Goal: Information Seeking & Learning: Learn about a topic

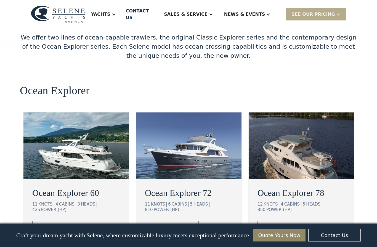
scroll to position [935, 0]
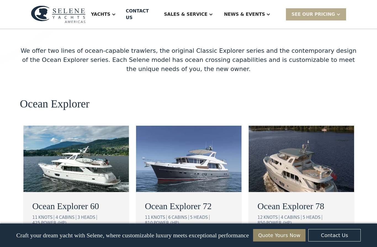
click at [46, 236] on div "view details" at bounding box center [54, 239] width 31 height 7
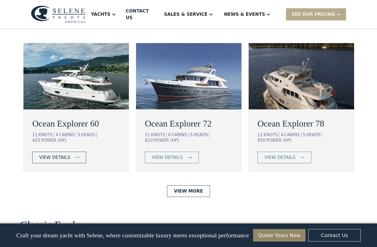
scroll to position [959, 0]
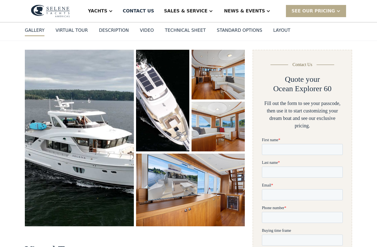
scroll to position [51, 0]
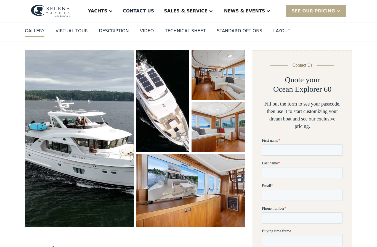
click at [51, 186] on img "open lightbox" at bounding box center [79, 138] width 109 height 176
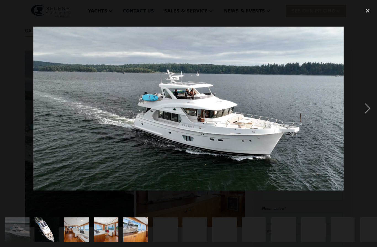
scroll to position [52, 0]
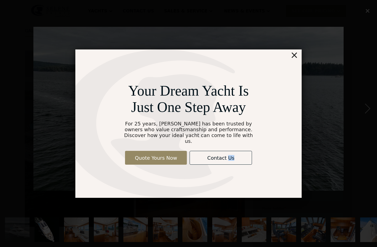
click at [299, 90] on div "Your Dream Yacht Is Just One Step Away For 25 years, Selene has been trusted by…" at bounding box center [188, 123] width 226 height 148
click at [294, 60] on div "×" at bounding box center [294, 54] width 8 height 11
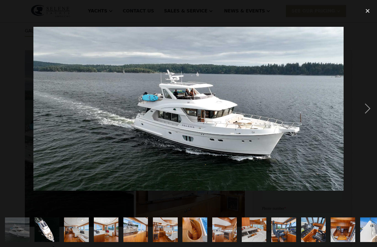
click at [298, 66] on img at bounding box center [188, 109] width 310 height 164
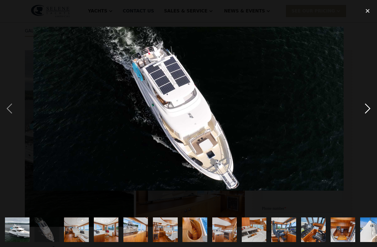
click at [369, 120] on div "next image" at bounding box center [367, 108] width 19 height 207
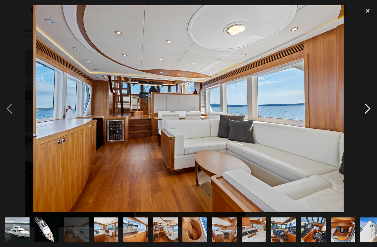
click at [361, 116] on div "next image" at bounding box center [367, 108] width 19 height 207
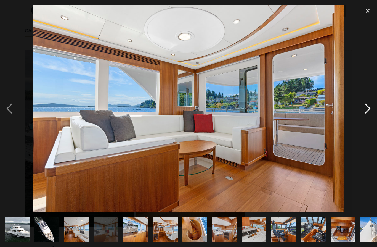
click at [361, 118] on div "next image" at bounding box center [367, 108] width 19 height 207
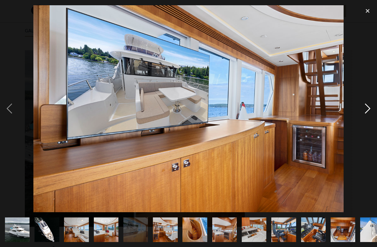
click at [360, 123] on div "next image" at bounding box center [367, 108] width 19 height 207
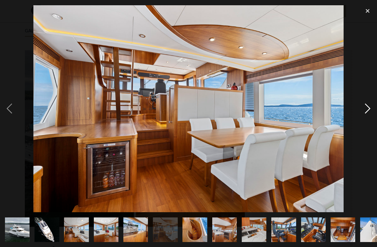
click at [364, 126] on div "next image" at bounding box center [367, 108] width 19 height 207
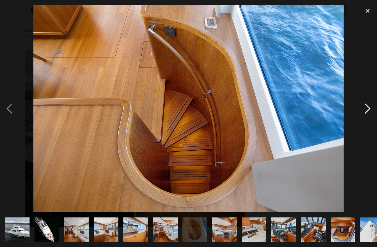
click at [361, 121] on div "next image" at bounding box center [367, 108] width 19 height 207
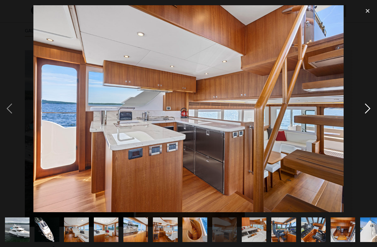
click at [363, 119] on div "next image" at bounding box center [367, 108] width 19 height 207
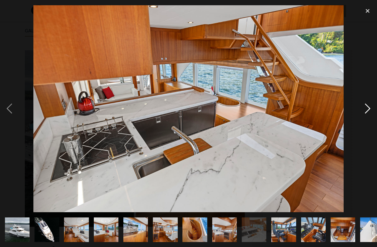
click at [366, 118] on div "next image" at bounding box center [367, 108] width 19 height 207
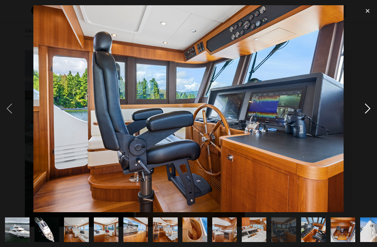
click at [368, 119] on div "next image" at bounding box center [367, 108] width 19 height 207
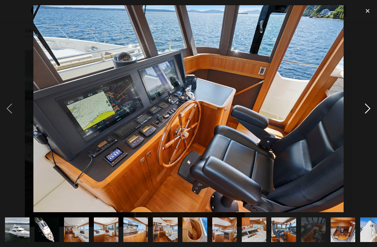
click at [366, 119] on div "next image" at bounding box center [367, 108] width 19 height 207
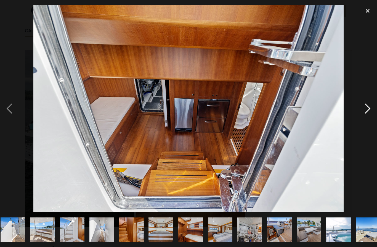
scroll to position [0, 360]
click at [366, 120] on div "next image" at bounding box center [367, 108] width 19 height 207
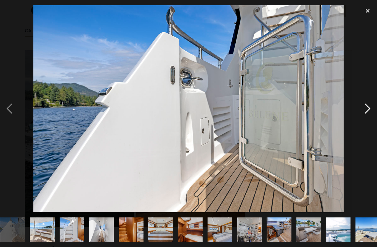
click at [362, 118] on div "next image" at bounding box center [367, 108] width 19 height 207
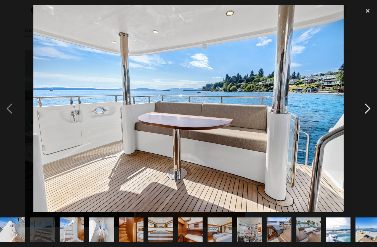
click at [366, 121] on div "next image" at bounding box center [367, 108] width 19 height 207
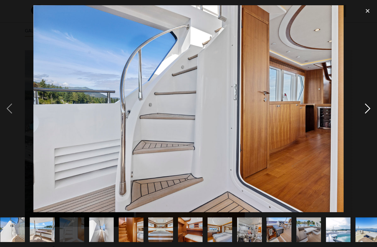
click at [363, 119] on div "next image" at bounding box center [367, 108] width 19 height 207
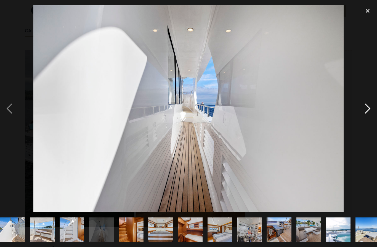
click at [363, 119] on div "next image" at bounding box center [367, 108] width 19 height 207
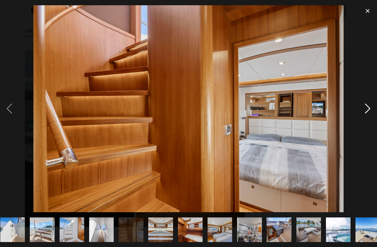
click at [365, 120] on div "next image" at bounding box center [367, 108] width 19 height 207
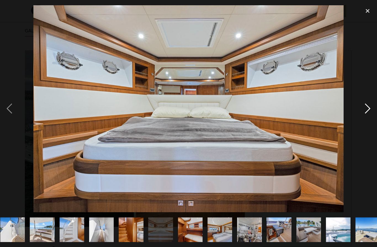
click at [365, 119] on div "next image" at bounding box center [367, 108] width 19 height 207
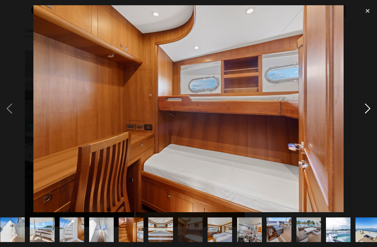
click at [365, 123] on div "next image" at bounding box center [367, 108] width 19 height 207
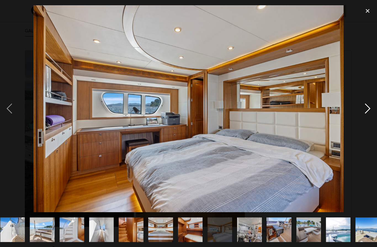
click at [361, 119] on div "next image" at bounding box center [367, 108] width 19 height 207
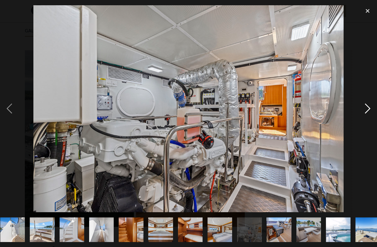
click at [362, 123] on div "next image" at bounding box center [367, 108] width 19 height 207
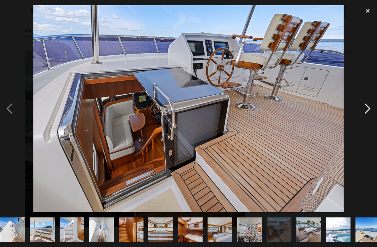
click at [362, 121] on div "next image" at bounding box center [367, 108] width 19 height 207
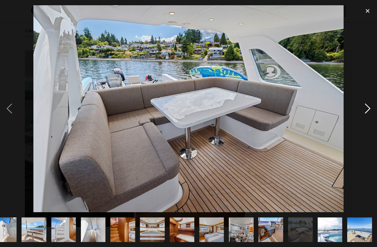
scroll to position [0, 440]
click at [361, 122] on div "next image" at bounding box center [367, 108] width 19 height 207
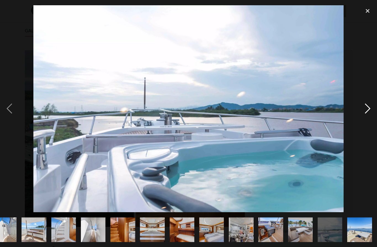
click at [365, 124] on div "next image" at bounding box center [367, 108] width 19 height 207
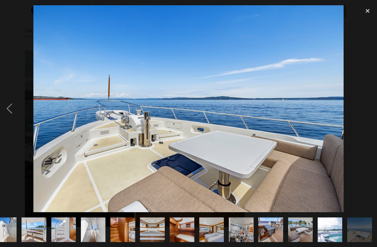
click at [361, 124] on div "next image" at bounding box center [367, 108] width 19 height 207
click at [7, 121] on div "previous image" at bounding box center [9, 108] width 19 height 207
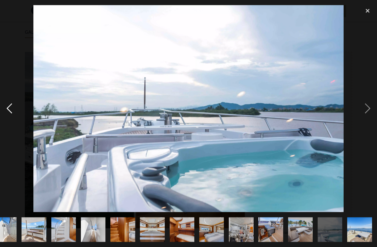
scroll to position [50, 0]
click at [8, 121] on div "previous image" at bounding box center [9, 108] width 19 height 207
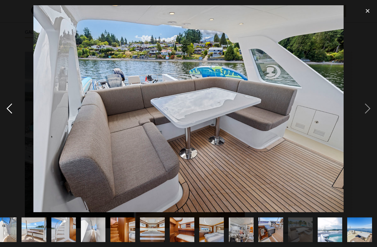
click at [8, 127] on div "previous image" at bounding box center [9, 108] width 19 height 207
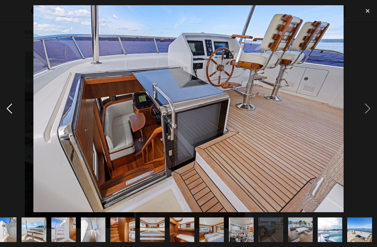
click at [8, 128] on div "previous image" at bounding box center [9, 108] width 19 height 207
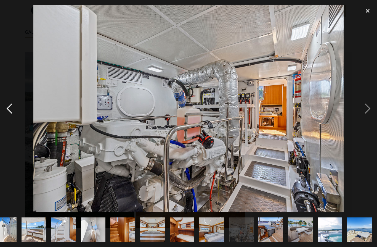
click at [7, 129] on div "previous image" at bounding box center [9, 108] width 19 height 207
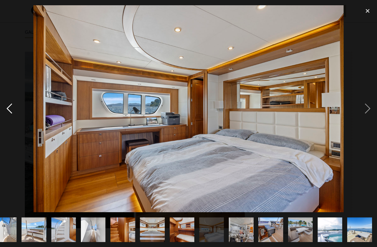
click at [7, 129] on div "previous image" at bounding box center [9, 108] width 19 height 207
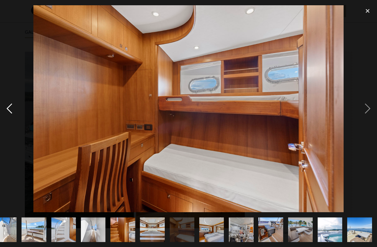
click at [7, 131] on div "previous image" at bounding box center [9, 108] width 19 height 207
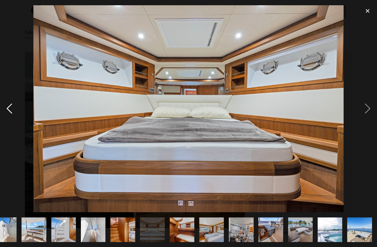
click at [8, 127] on div "previous image" at bounding box center [9, 108] width 19 height 207
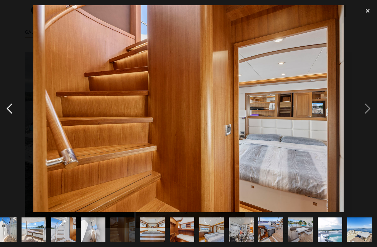
click at [9, 127] on div "previous image" at bounding box center [9, 108] width 19 height 207
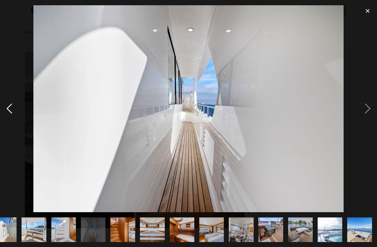
click at [9, 129] on div "previous image" at bounding box center [9, 108] width 19 height 207
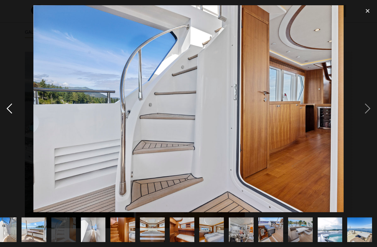
click at [9, 128] on div "previous image" at bounding box center [9, 108] width 19 height 207
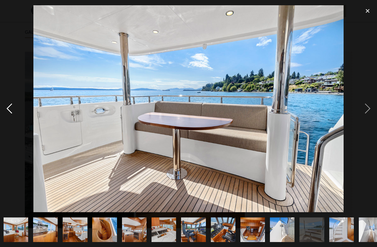
scroll to position [0, 81]
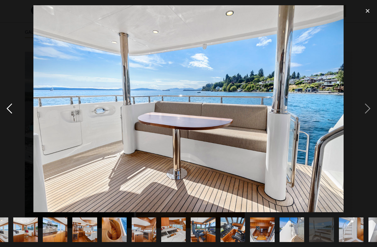
click at [9, 128] on div "previous image" at bounding box center [9, 108] width 19 height 207
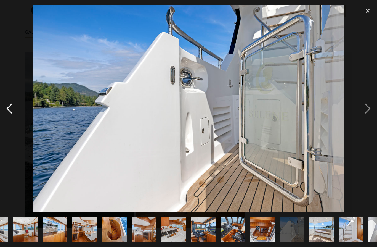
click at [9, 128] on div "previous image" at bounding box center [9, 108] width 19 height 207
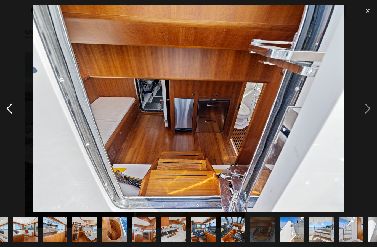
click at [9, 126] on div "previous image" at bounding box center [9, 108] width 19 height 207
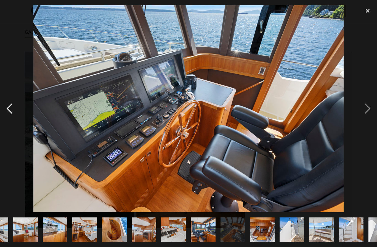
click at [9, 124] on div "previous image" at bounding box center [9, 108] width 19 height 207
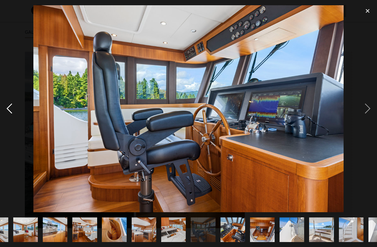
click at [7, 122] on div "previous image" at bounding box center [9, 108] width 19 height 207
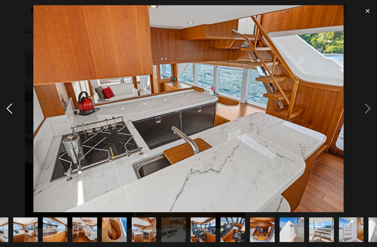
click at [8, 126] on div "previous image" at bounding box center [9, 108] width 19 height 207
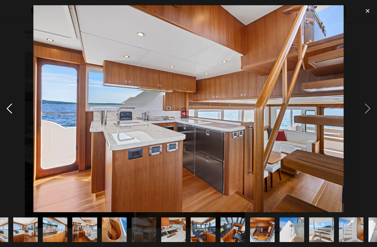
click at [10, 129] on div "previous image" at bounding box center [9, 108] width 19 height 207
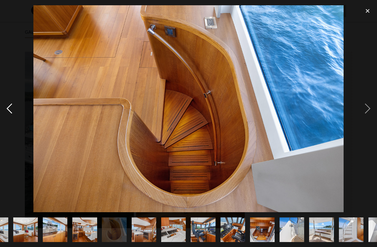
click at [10, 128] on div "previous image" at bounding box center [9, 108] width 19 height 207
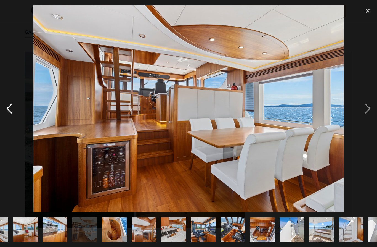
click at [10, 127] on div "previous image" at bounding box center [9, 108] width 19 height 207
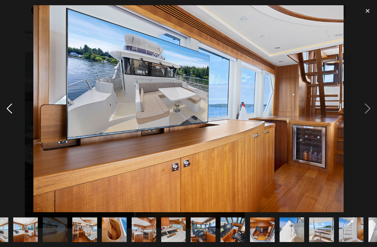
click at [12, 127] on div "previous image" at bounding box center [9, 108] width 19 height 207
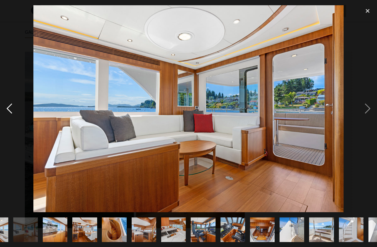
click at [10, 128] on div "previous image" at bounding box center [9, 108] width 19 height 207
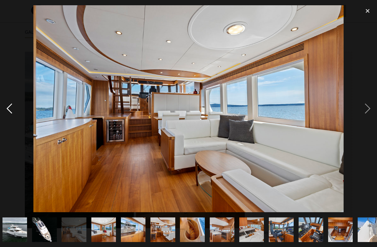
scroll to position [0, 0]
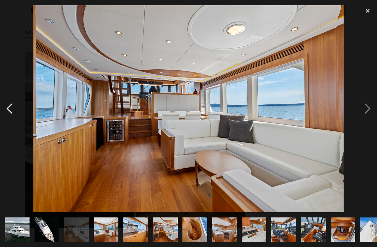
click at [11, 123] on div "previous image" at bounding box center [9, 108] width 19 height 207
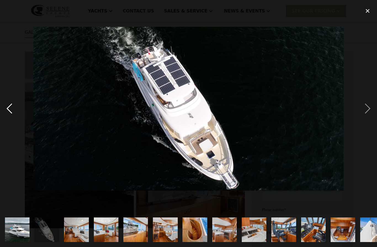
click at [12, 125] on div "previous image" at bounding box center [9, 108] width 19 height 207
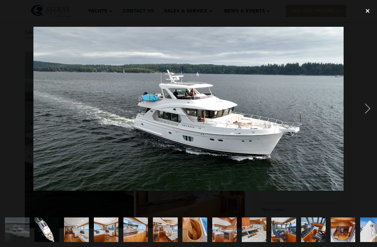
click at [364, 7] on div "close lightbox" at bounding box center [367, 11] width 19 height 12
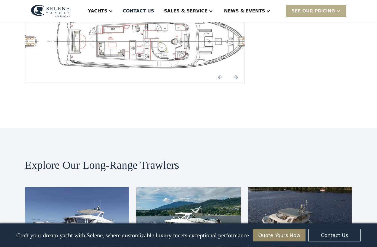
scroll to position [1254, 0]
